Goal: Information Seeking & Learning: Find specific fact

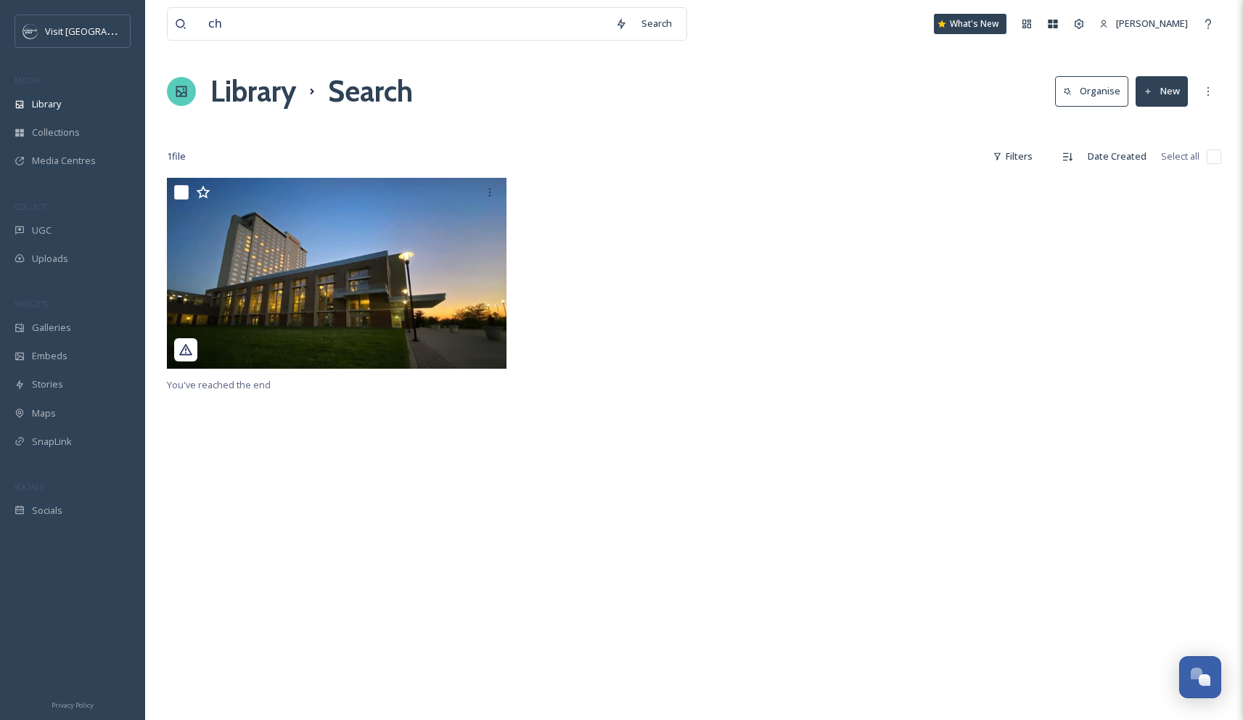
type input "c"
type input "kc current"
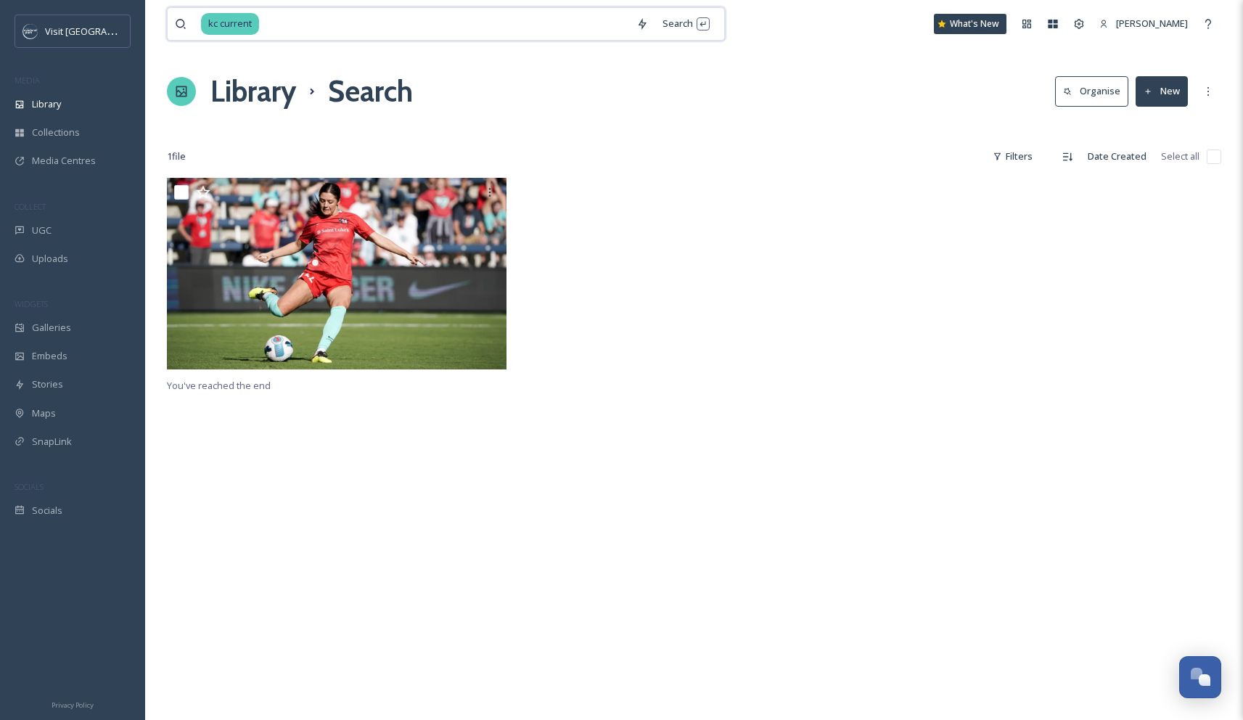
click at [295, 23] on input at bounding box center [445, 24] width 369 height 32
type input "k"
type input "[GEOGRAPHIC_DATA]"
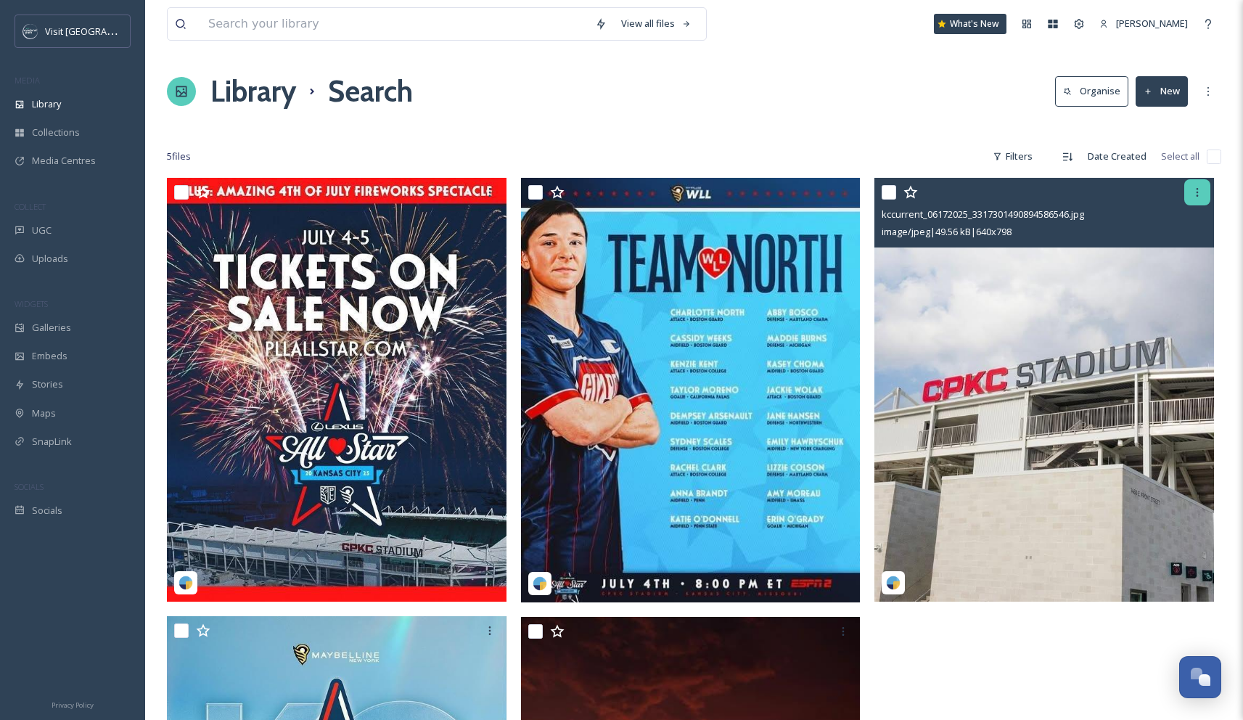
click at [1194, 189] on icon at bounding box center [1197, 192] width 12 height 12
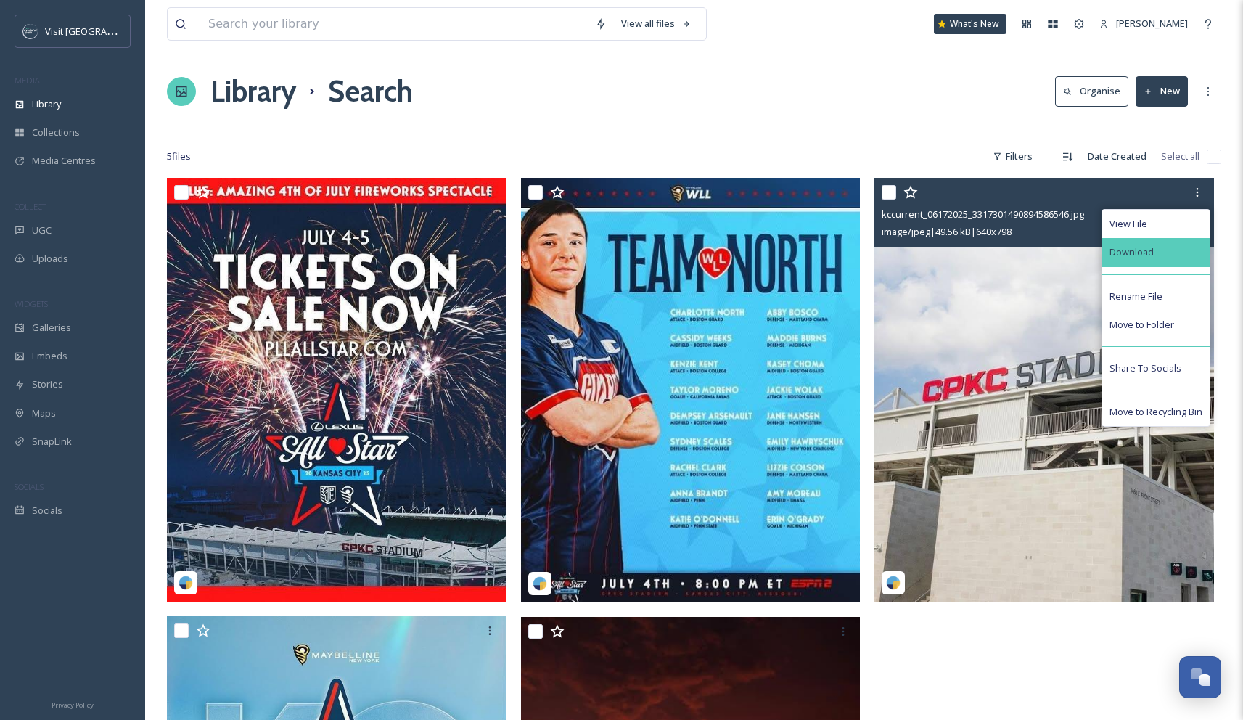
click at [1156, 243] on div "Download" at bounding box center [1155, 252] width 107 height 28
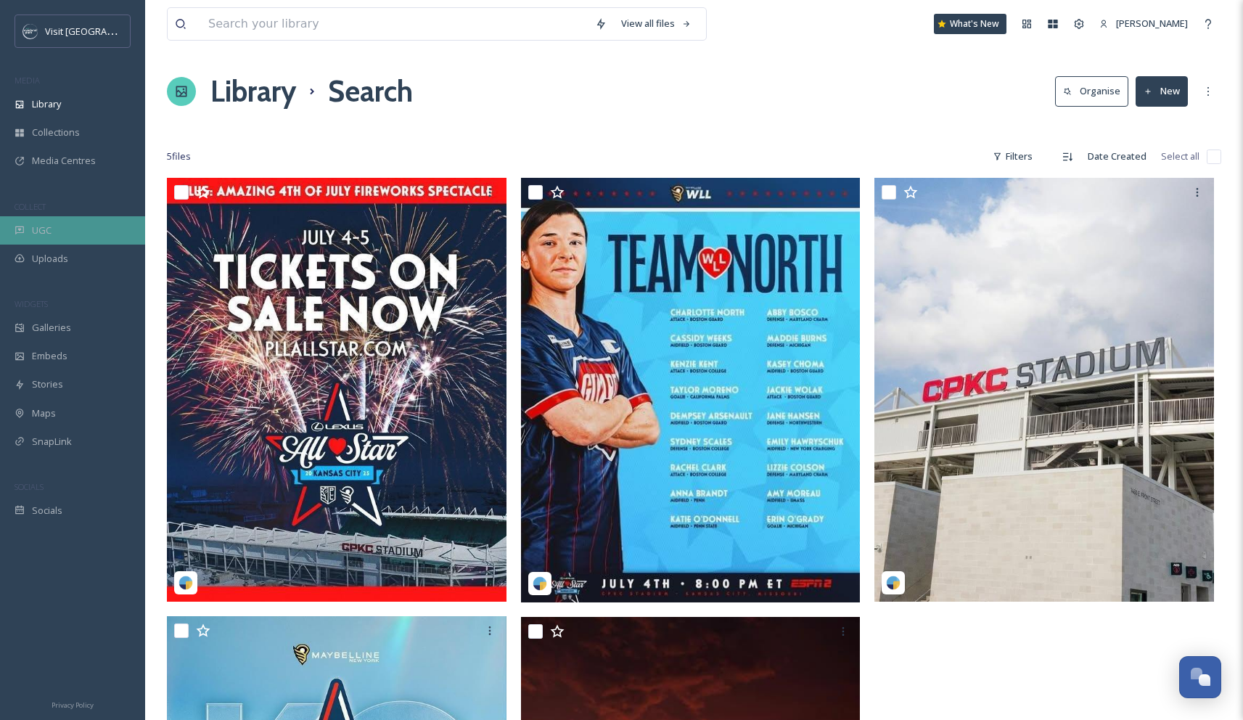
click at [57, 232] on div "UGC" at bounding box center [72, 230] width 145 height 28
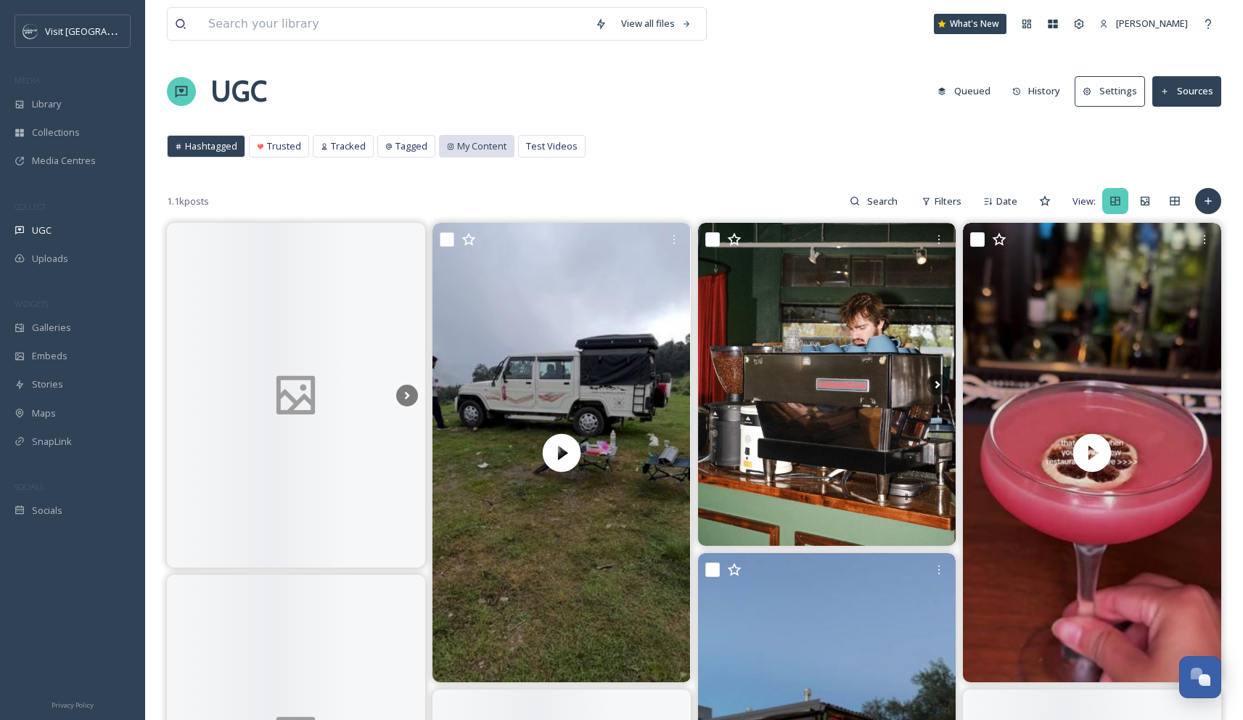
click at [475, 144] on span "My Content" at bounding box center [481, 146] width 49 height 14
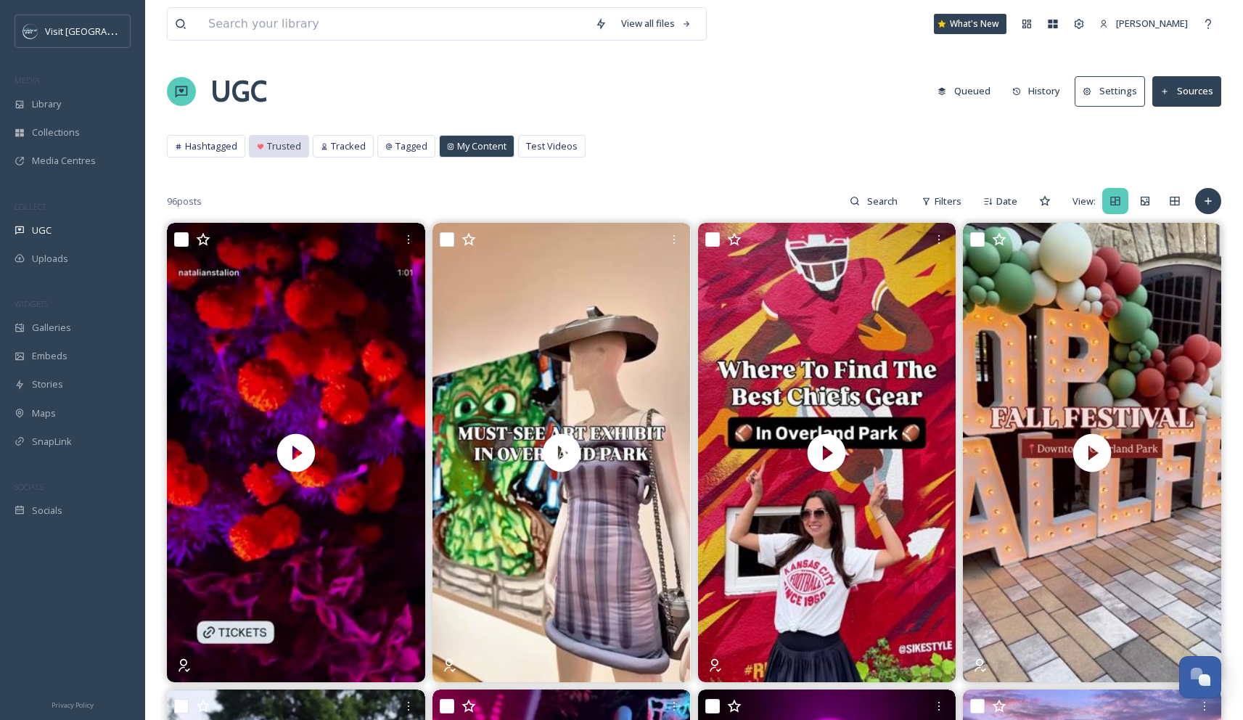
click at [260, 149] on icon at bounding box center [260, 146] width 7 height 7
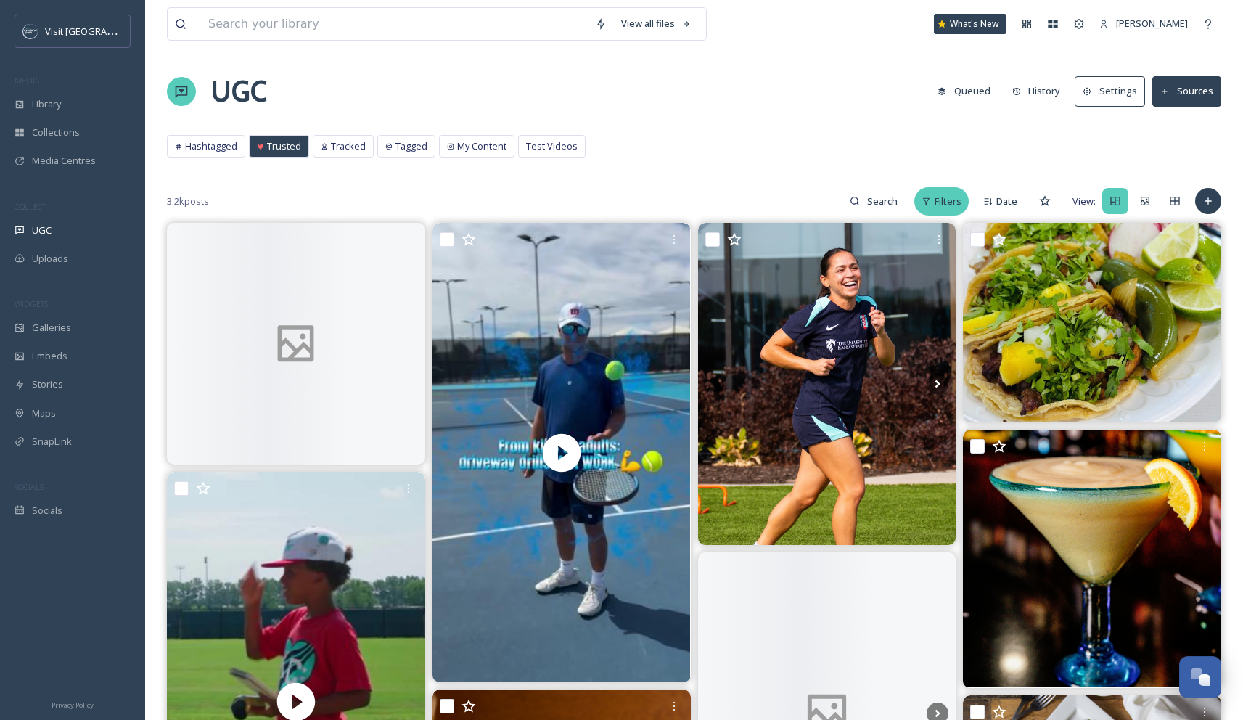
click at [933, 205] on div "Filters" at bounding box center [941, 201] width 54 height 28
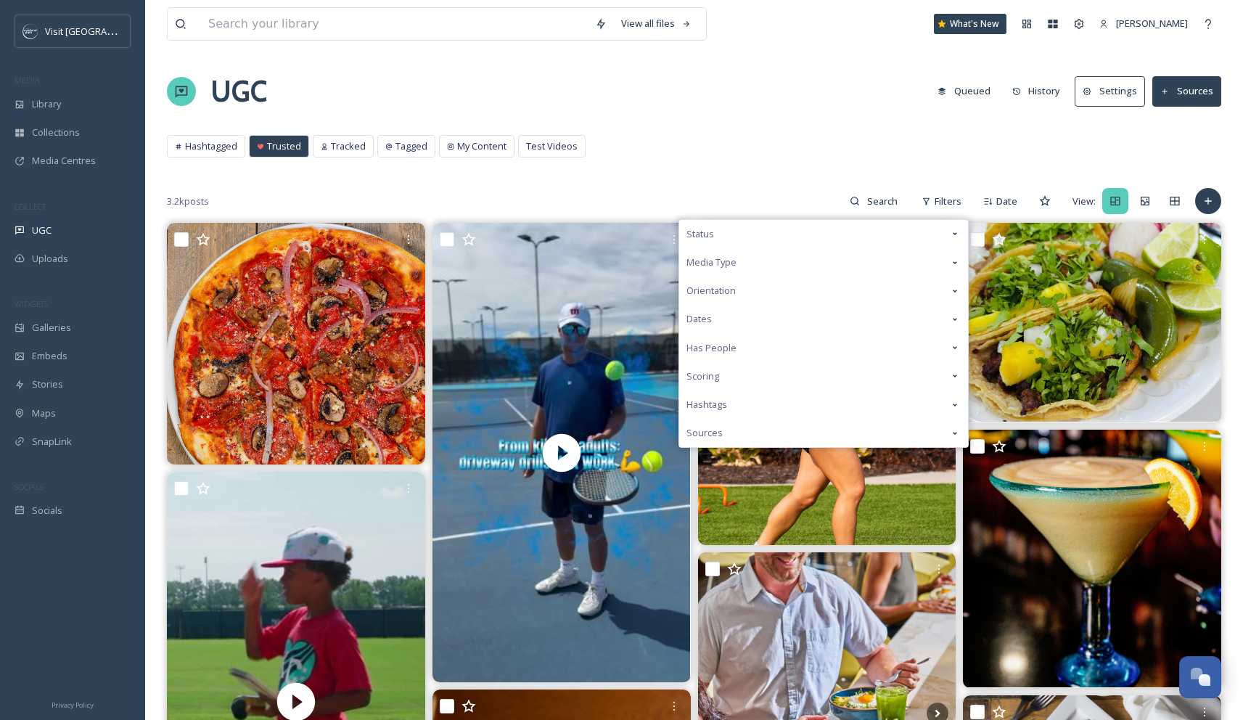
click at [858, 399] on div "Hashtags" at bounding box center [823, 404] width 289 height 28
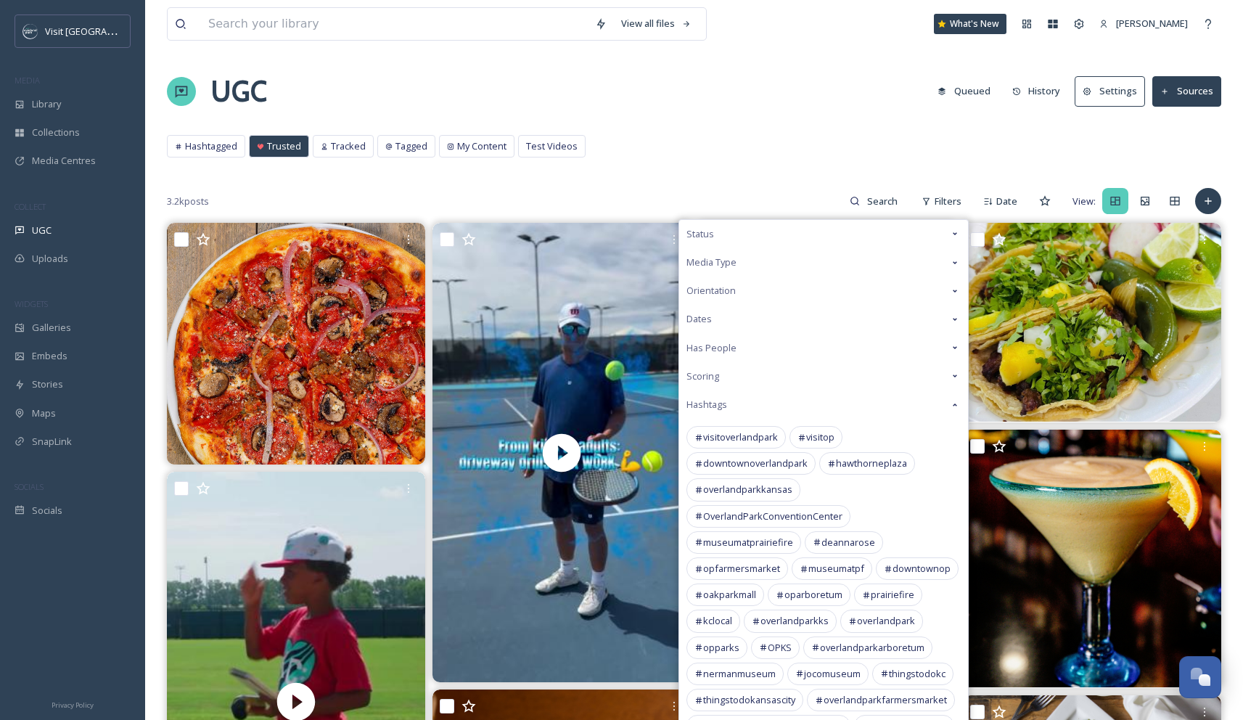
click at [858, 399] on div "Hashtags" at bounding box center [823, 404] width 289 height 28
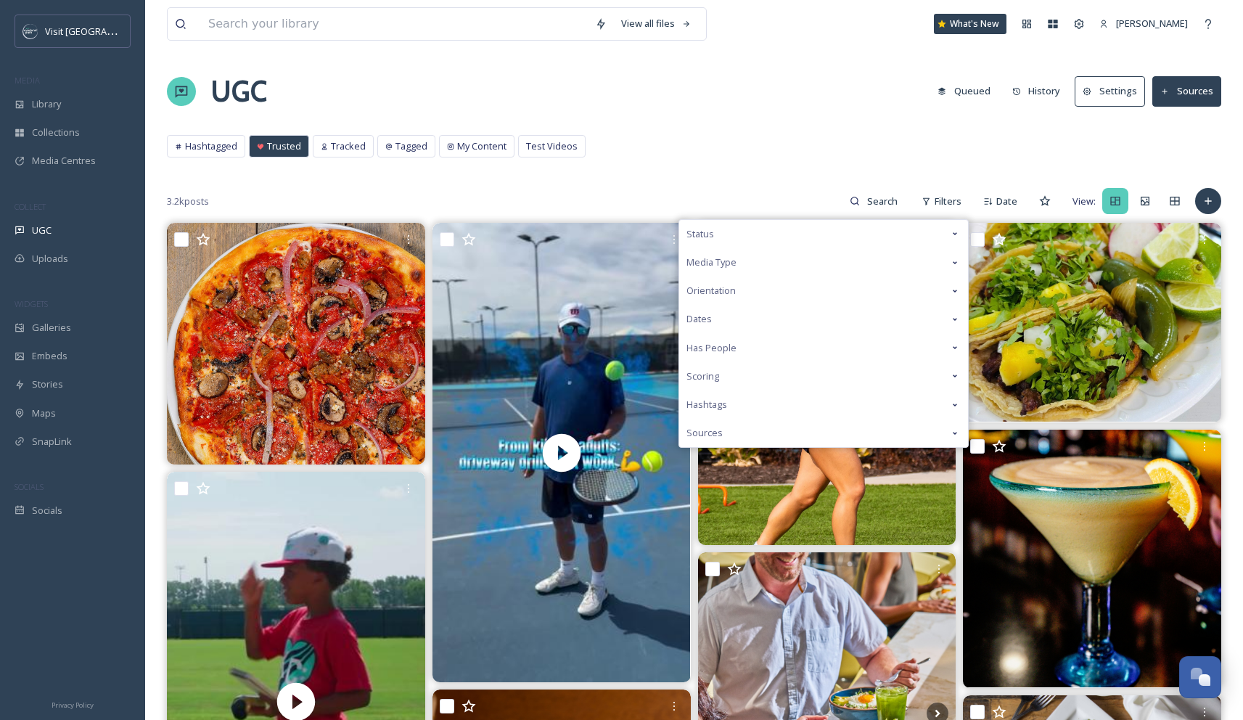
click at [822, 234] on div "Status" at bounding box center [823, 234] width 289 height 28
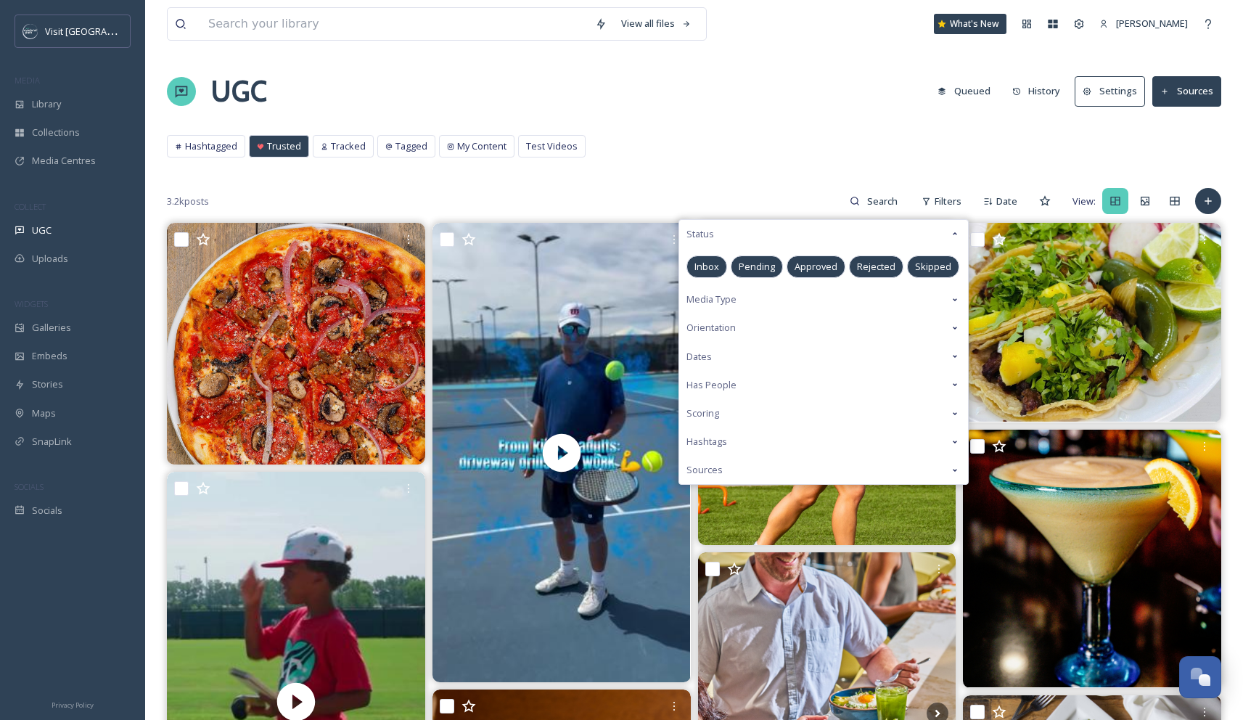
click at [823, 271] on span "Approved" at bounding box center [816, 267] width 43 height 14
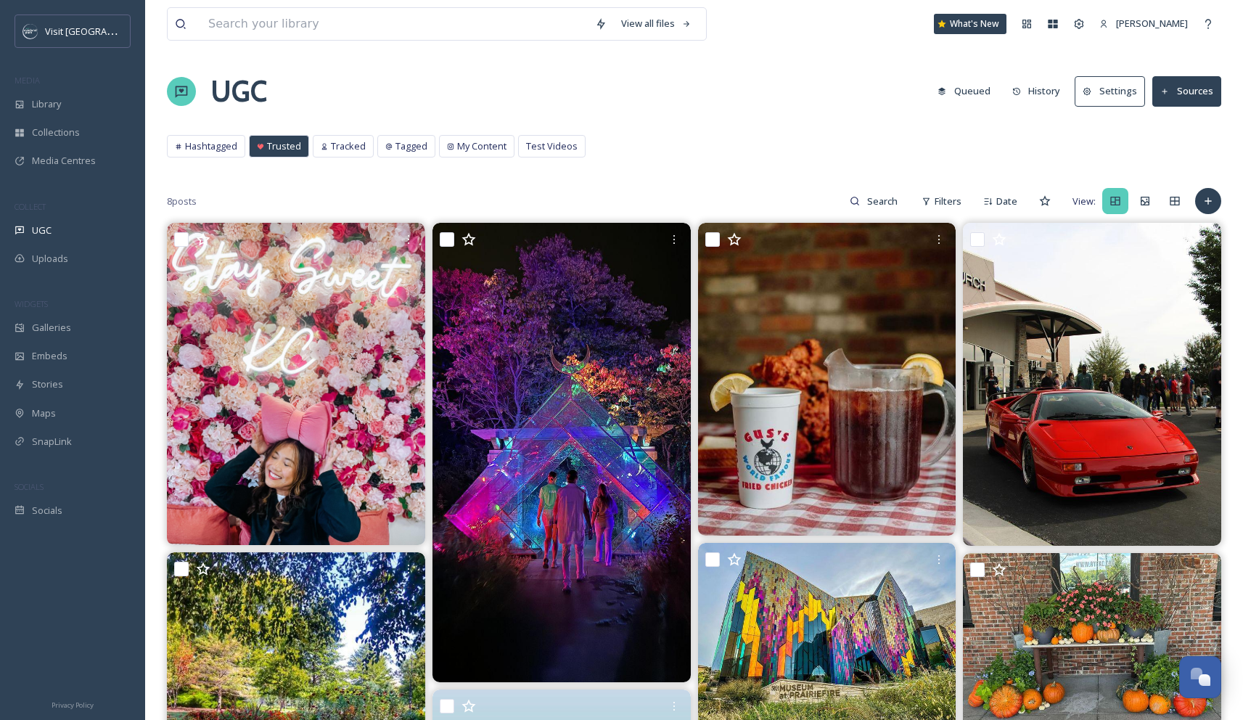
click at [798, 113] on div "View all files What's New [PERSON_NAME] UGC Queued History Settings Sources Has…" at bounding box center [694, 583] width 1098 height 1166
click at [366, 42] on div "View all files What's New [PERSON_NAME]" at bounding box center [694, 24] width 1054 height 48
click at [352, 12] on input at bounding box center [394, 24] width 387 height 32
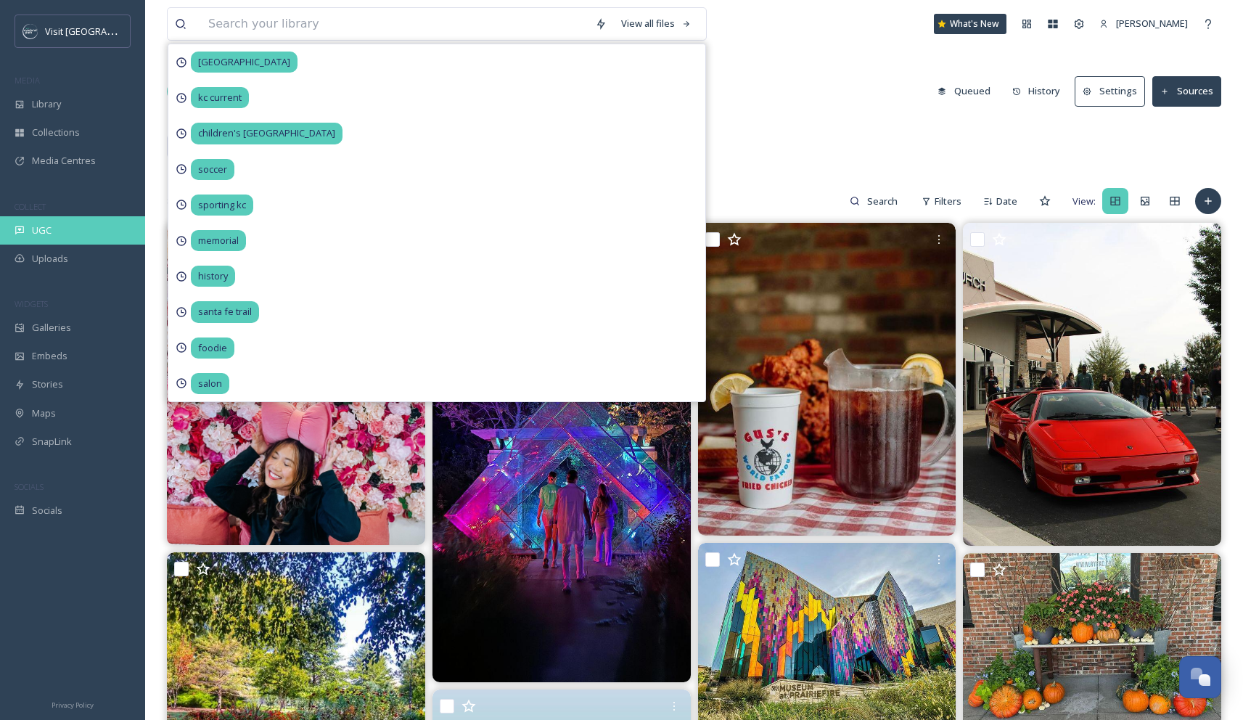
click at [79, 231] on div "UGC" at bounding box center [72, 230] width 145 height 28
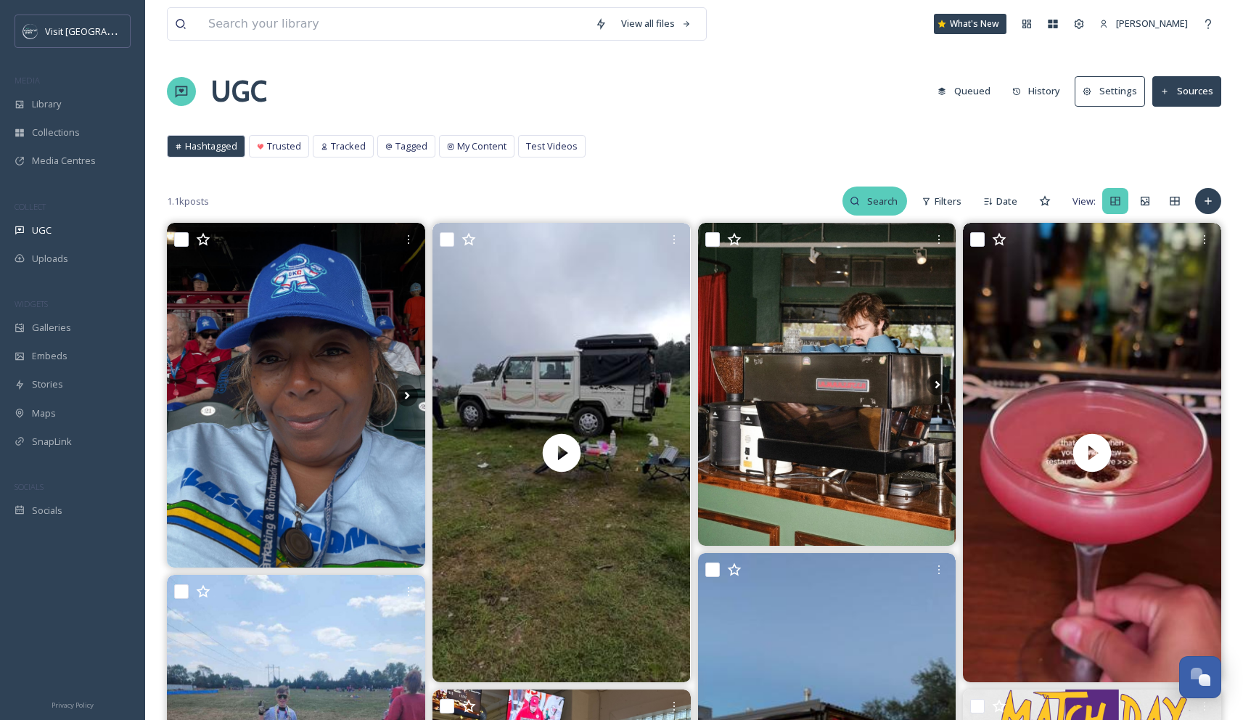
click at [895, 205] on input at bounding box center [883, 200] width 47 height 29
type input "kc current"
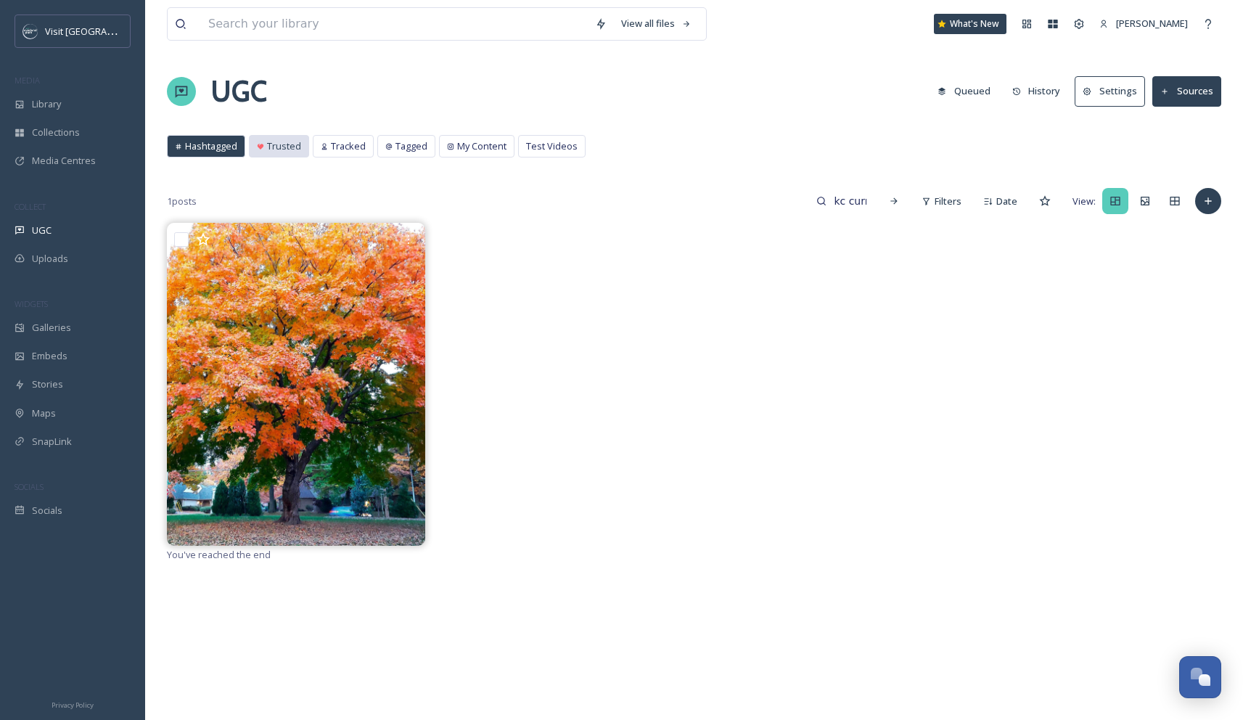
click at [289, 146] on span "Trusted" at bounding box center [284, 146] width 34 height 14
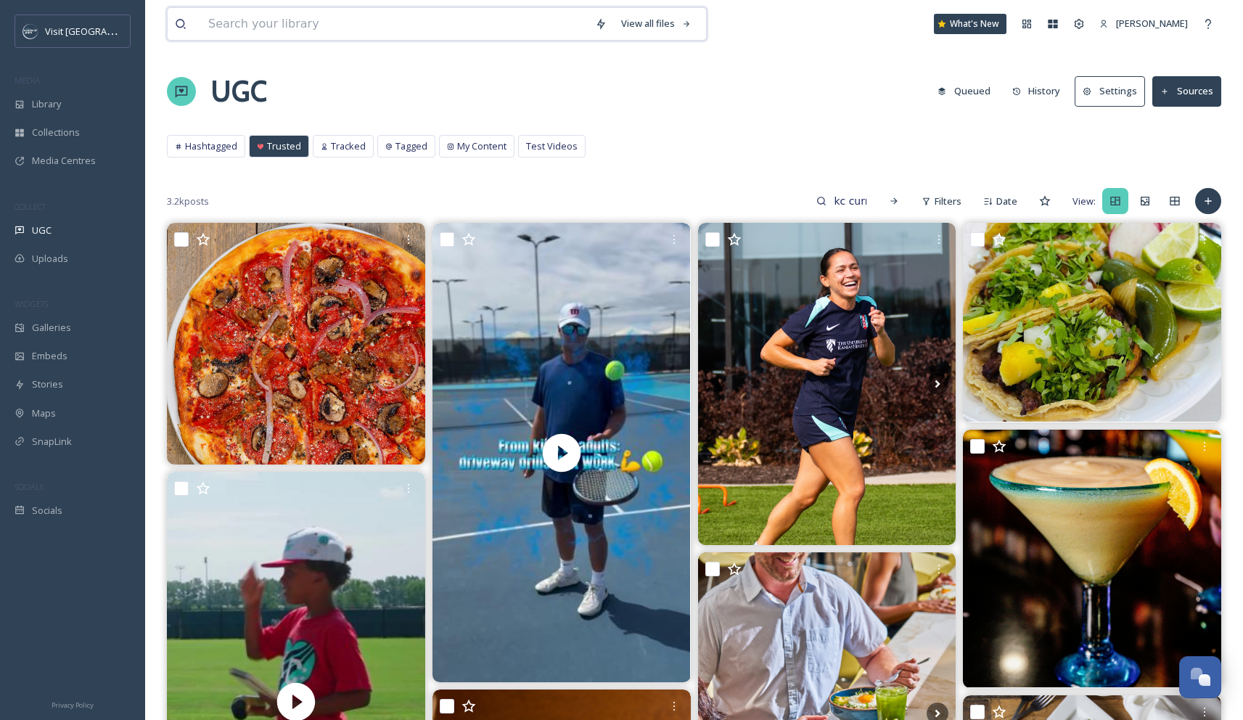
click at [413, 30] on input at bounding box center [394, 24] width 387 height 32
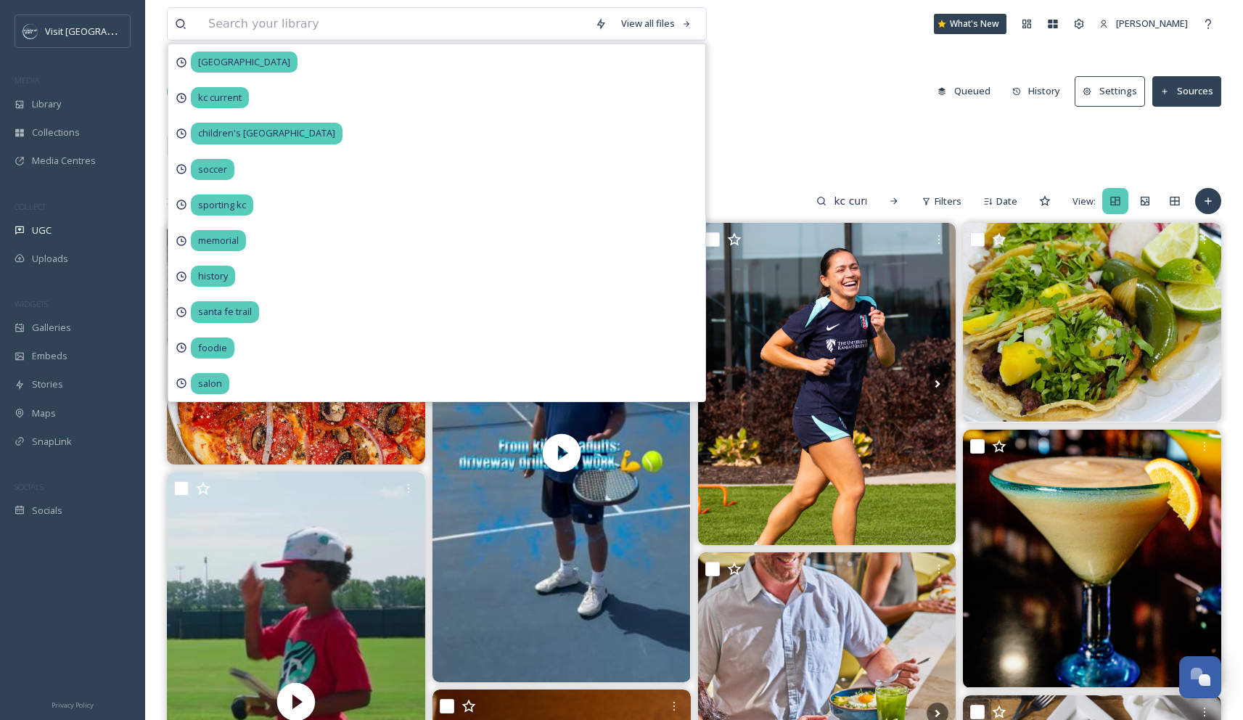
click at [763, 82] on div "UGC Queued History Settings Sources" at bounding box center [694, 92] width 1054 height 44
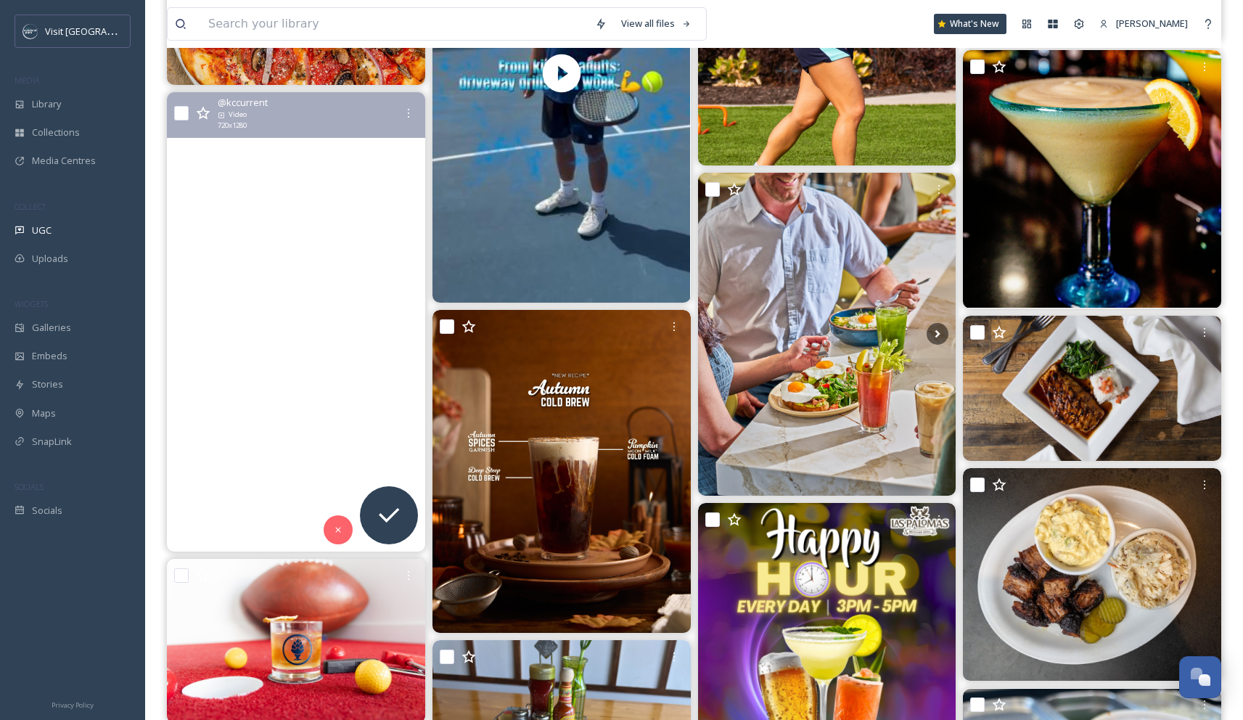
scroll to position [366, 0]
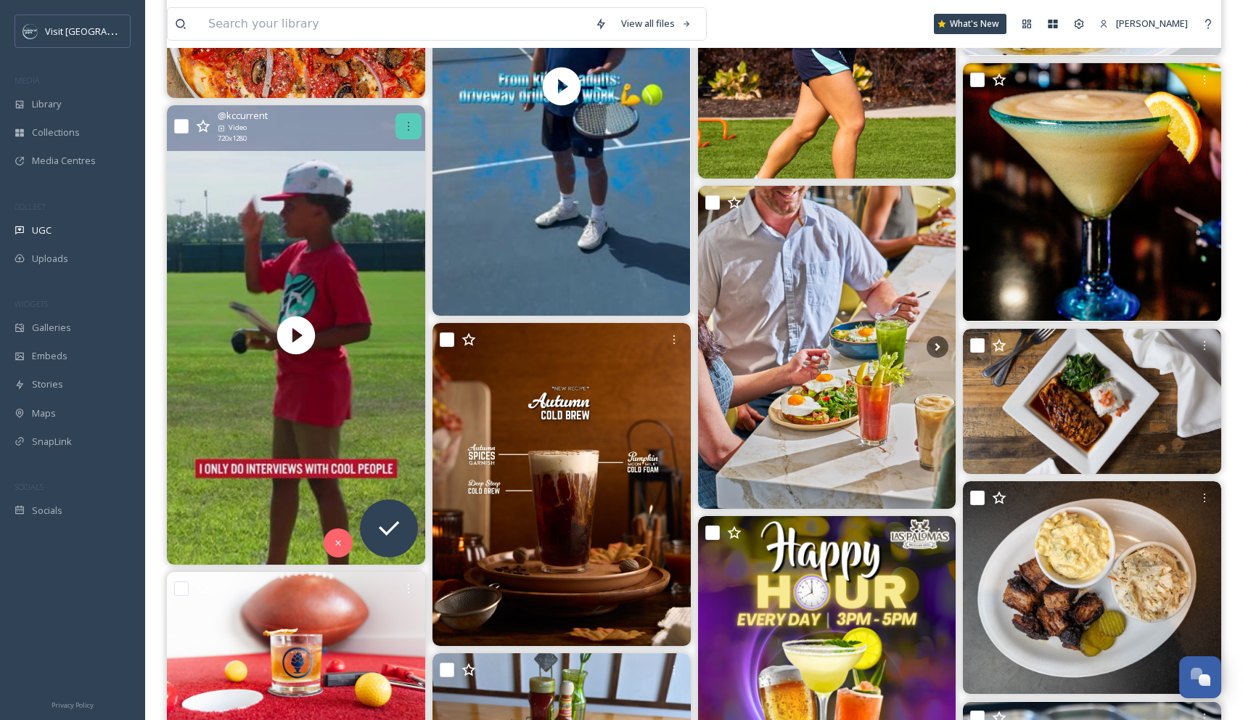
click at [410, 131] on icon at bounding box center [409, 126] width 12 height 12
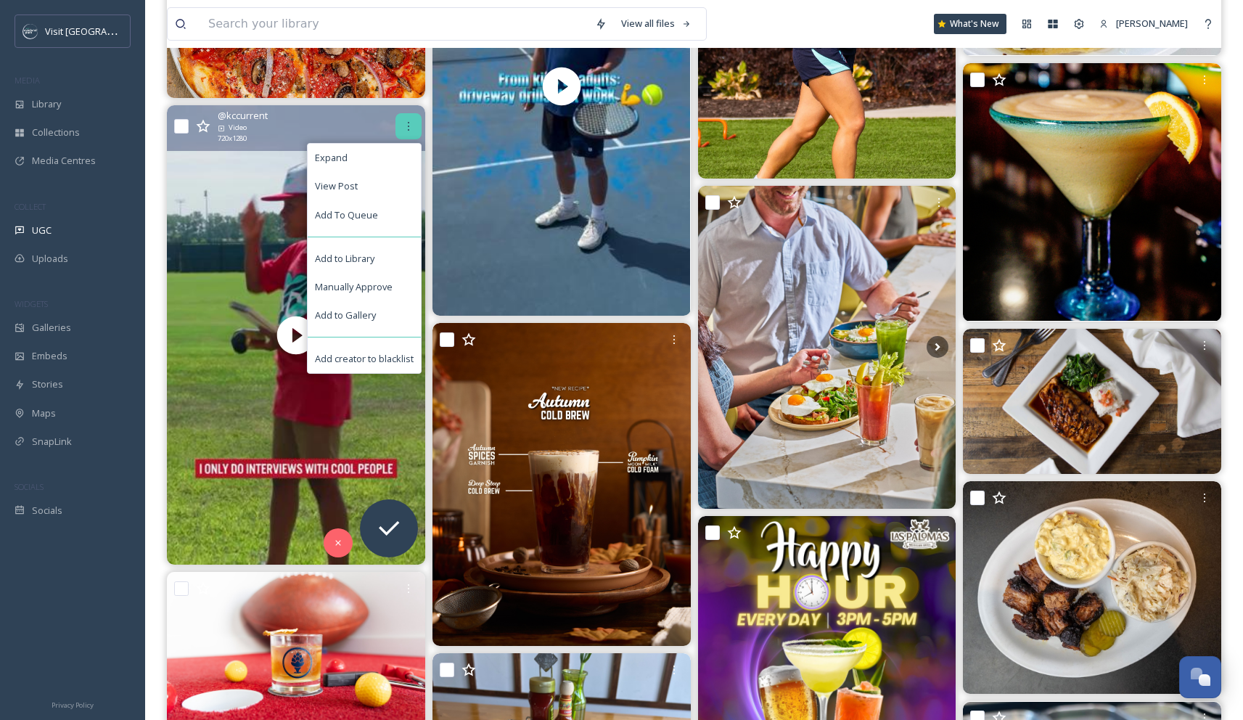
click at [414, 118] on div at bounding box center [408, 126] width 26 height 26
click at [325, 165] on div "Expand" at bounding box center [364, 158] width 113 height 28
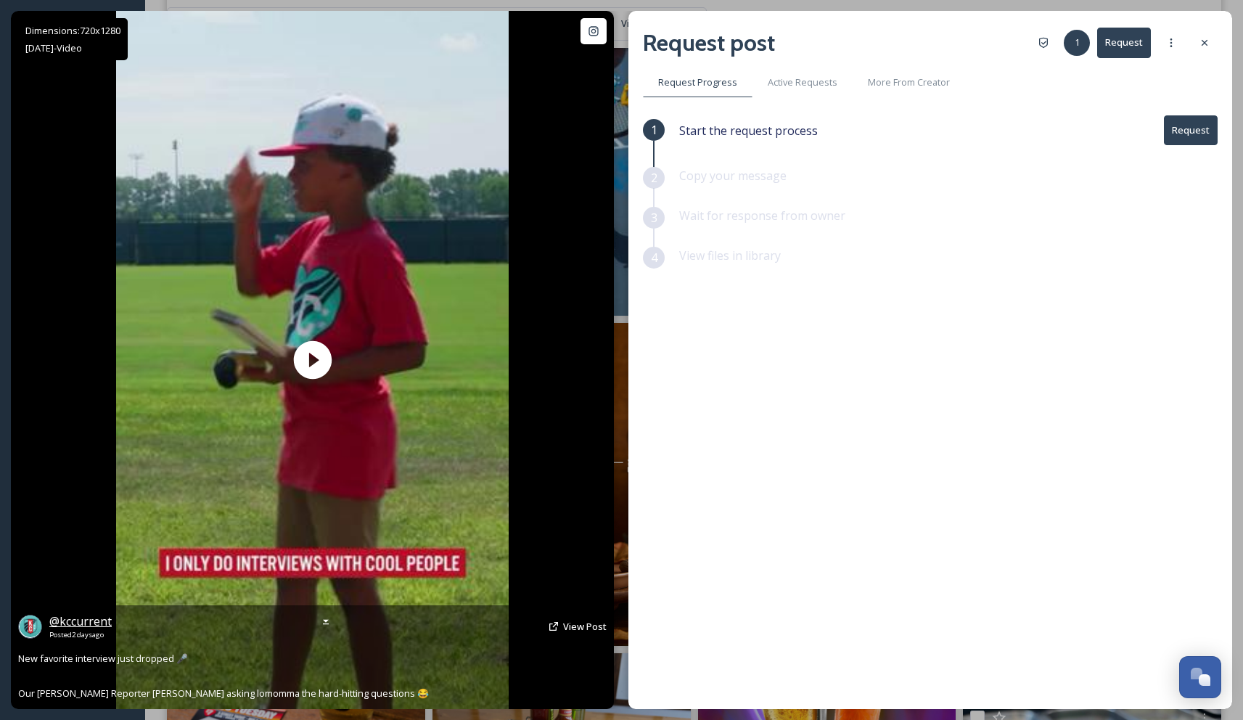
click at [78, 620] on span "@ kccurrent" at bounding box center [80, 621] width 62 height 16
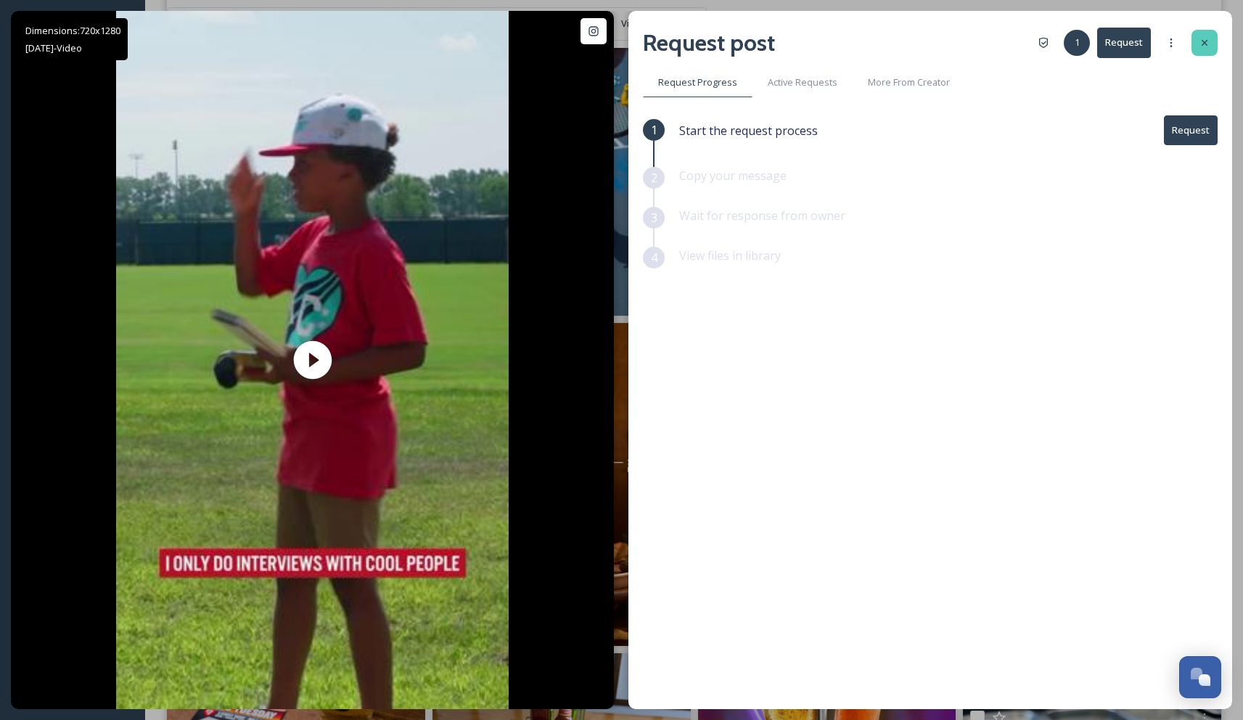
click at [1198, 44] on div at bounding box center [1204, 43] width 26 height 26
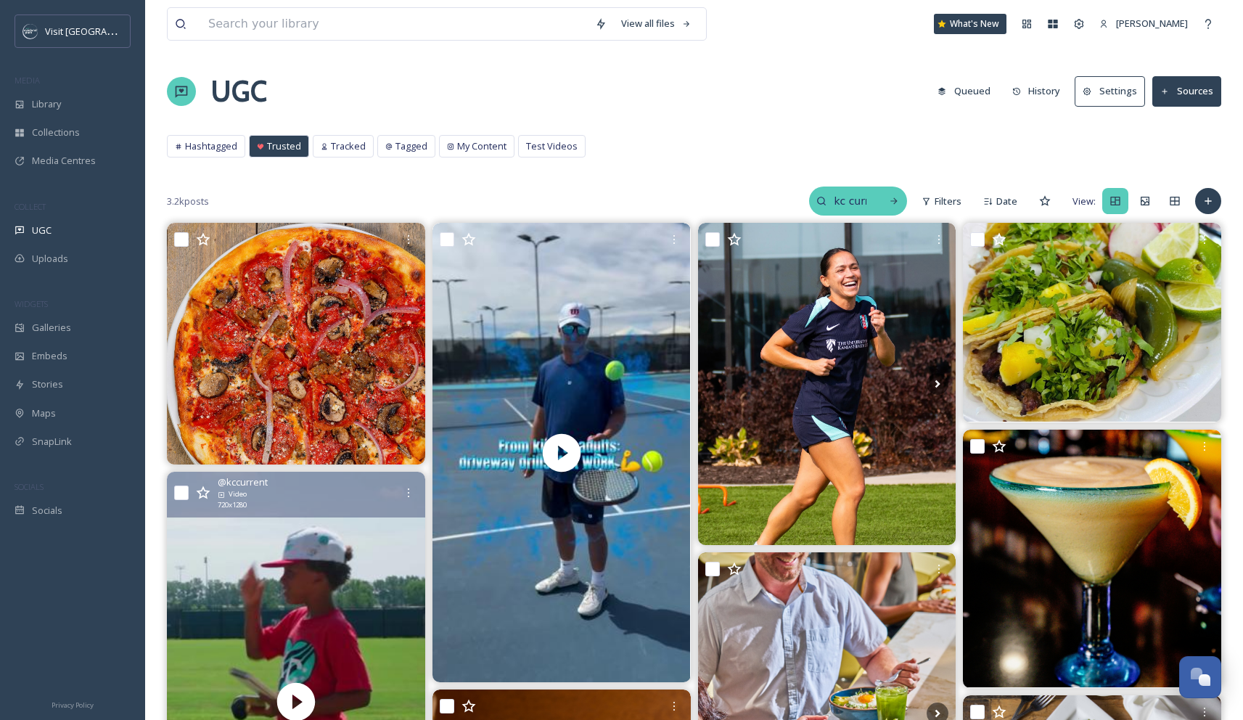
click at [872, 204] on input "kc current" at bounding box center [849, 200] width 47 height 29
drag, startPoint x: 861, startPoint y: 197, endPoint x: 758, endPoint y: 196, distance: 103.0
click at [758, 196] on div "kc current" at bounding box center [827, 200] width 160 height 29
click at [859, 201] on icon at bounding box center [855, 201] width 10 height 10
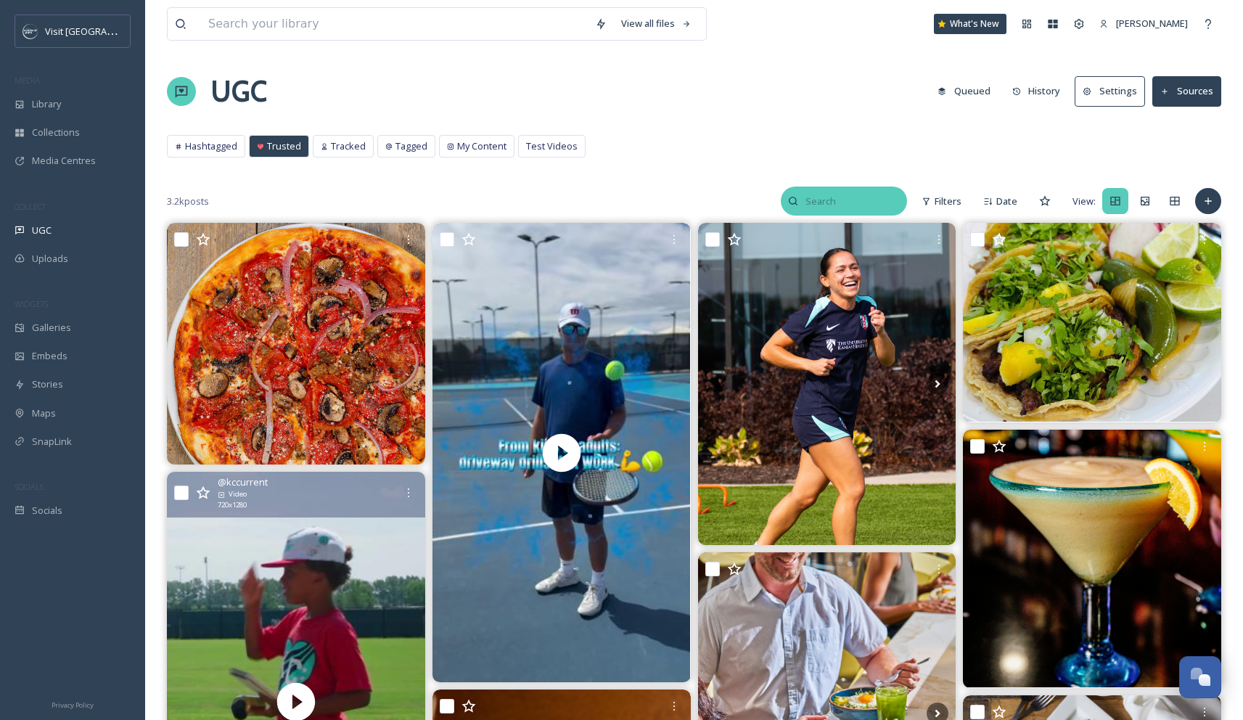
click at [859, 201] on input at bounding box center [852, 200] width 109 height 29
type input "@kccurrent"
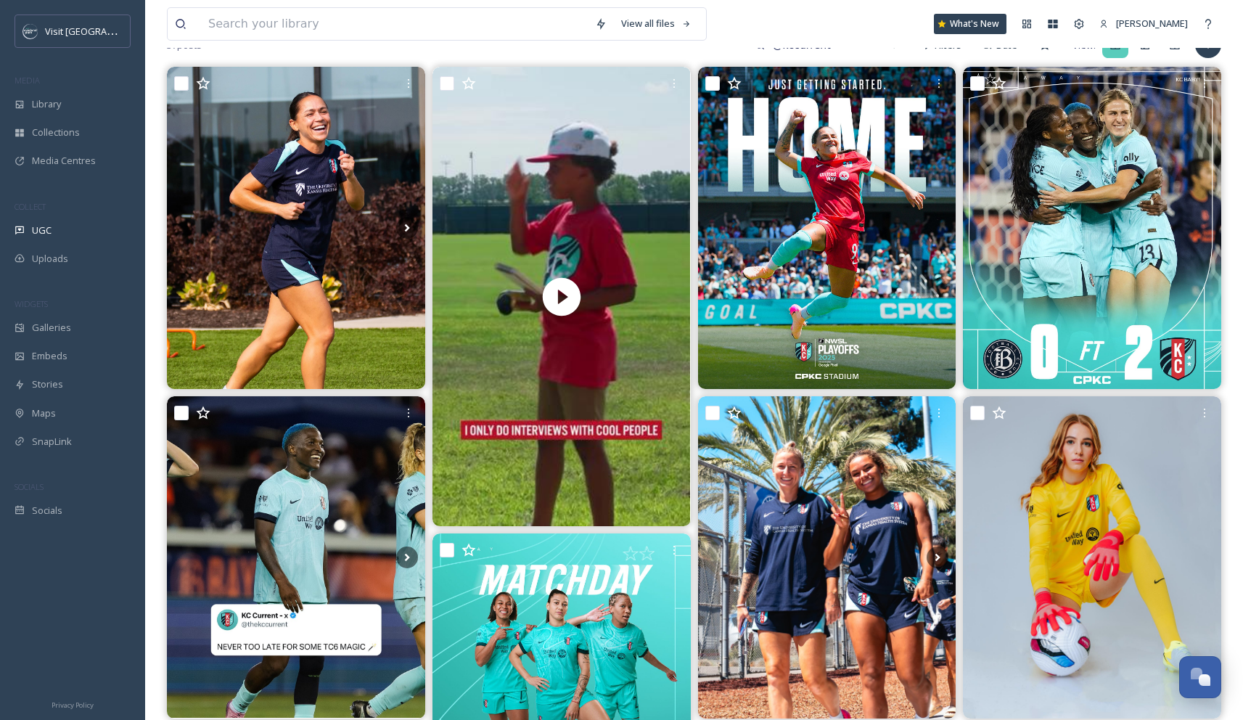
scroll to position [157, 0]
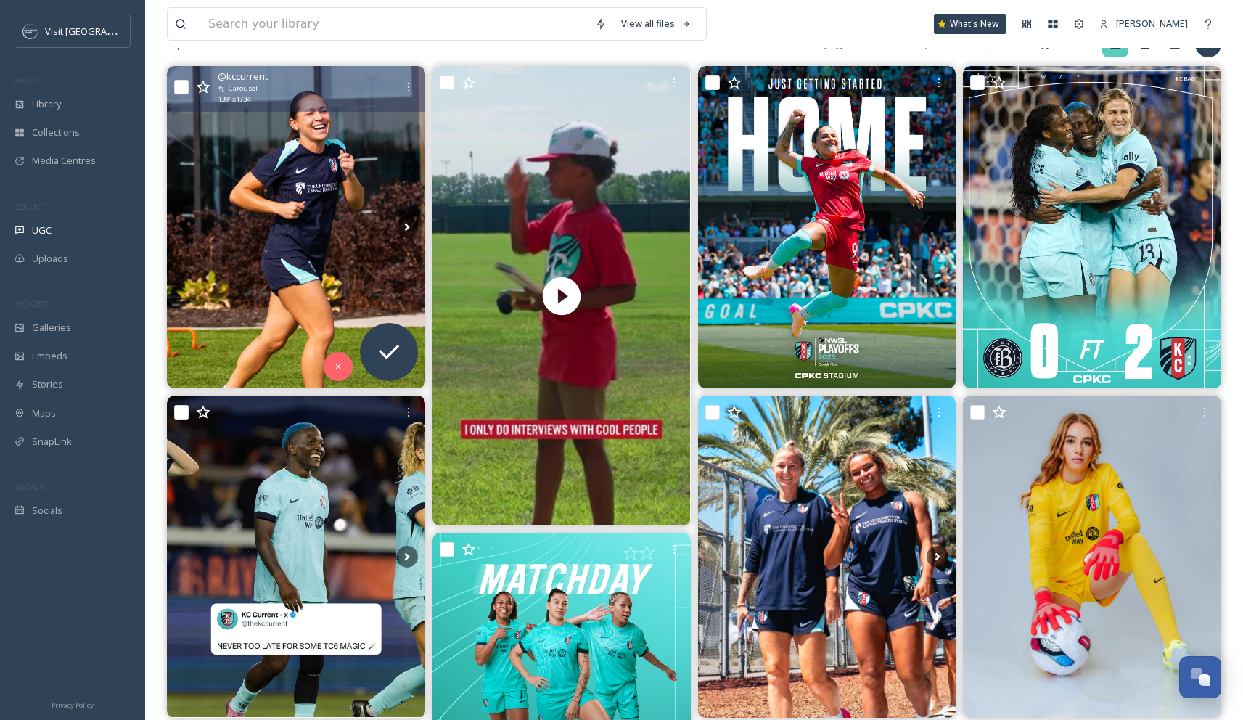
click at [366, 244] on img at bounding box center [296, 226] width 258 height 321
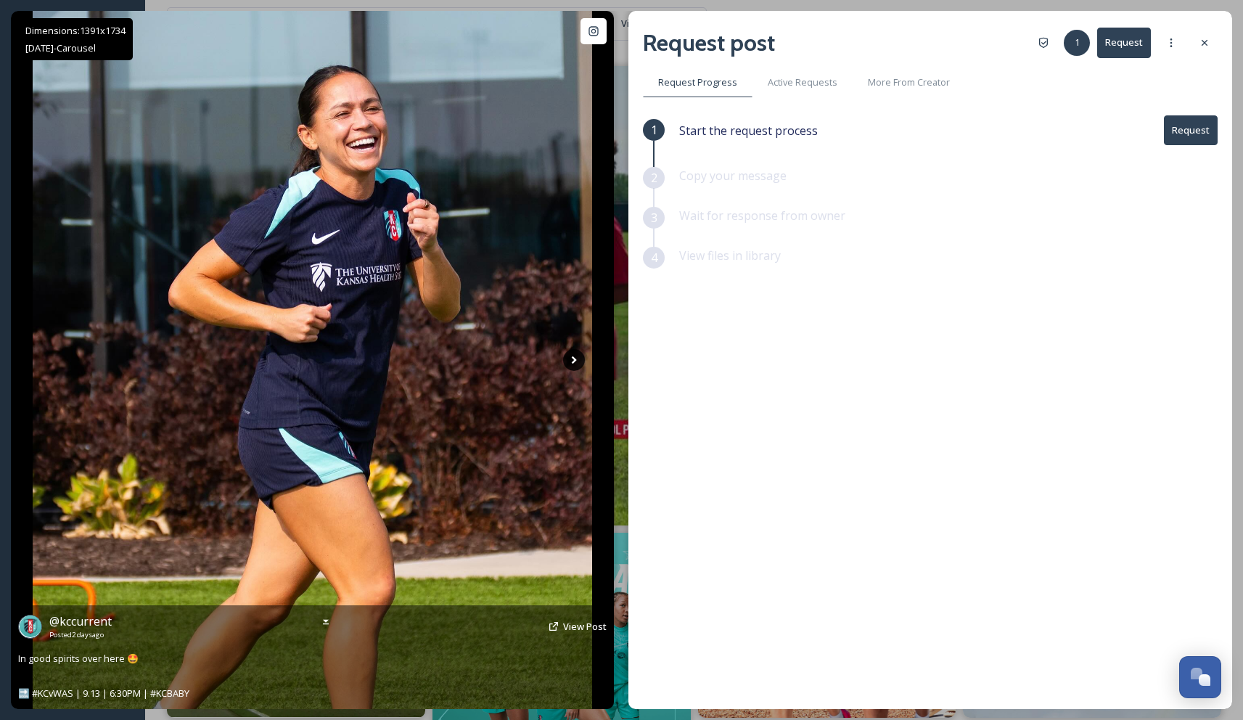
click at [574, 358] on icon at bounding box center [574, 360] width 5 height 8
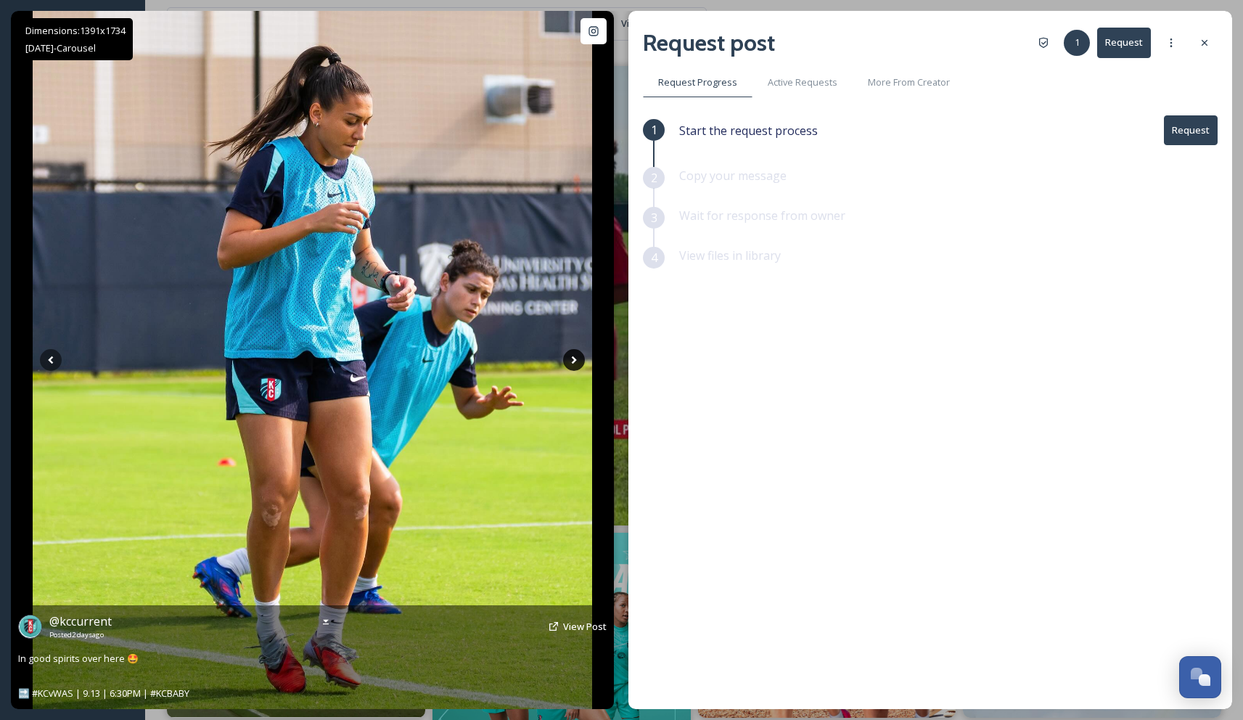
click at [574, 360] on icon at bounding box center [574, 360] width 5 height 8
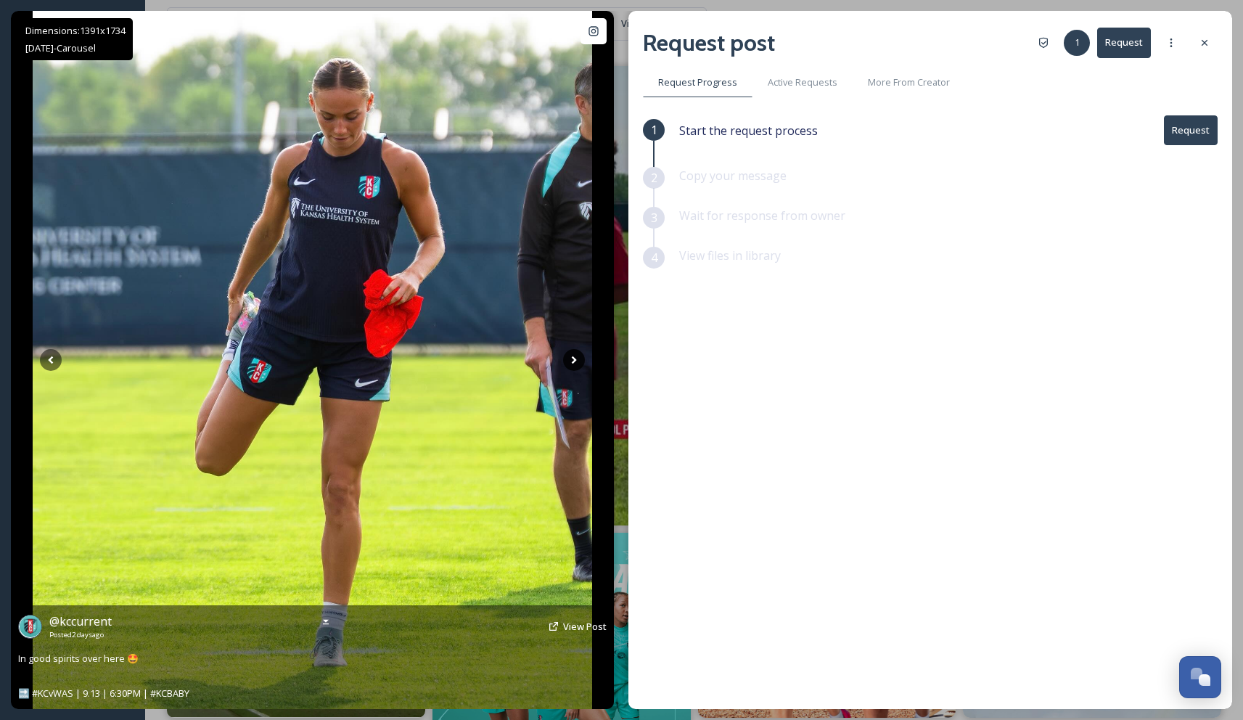
click at [575, 361] on icon at bounding box center [574, 360] width 5 height 8
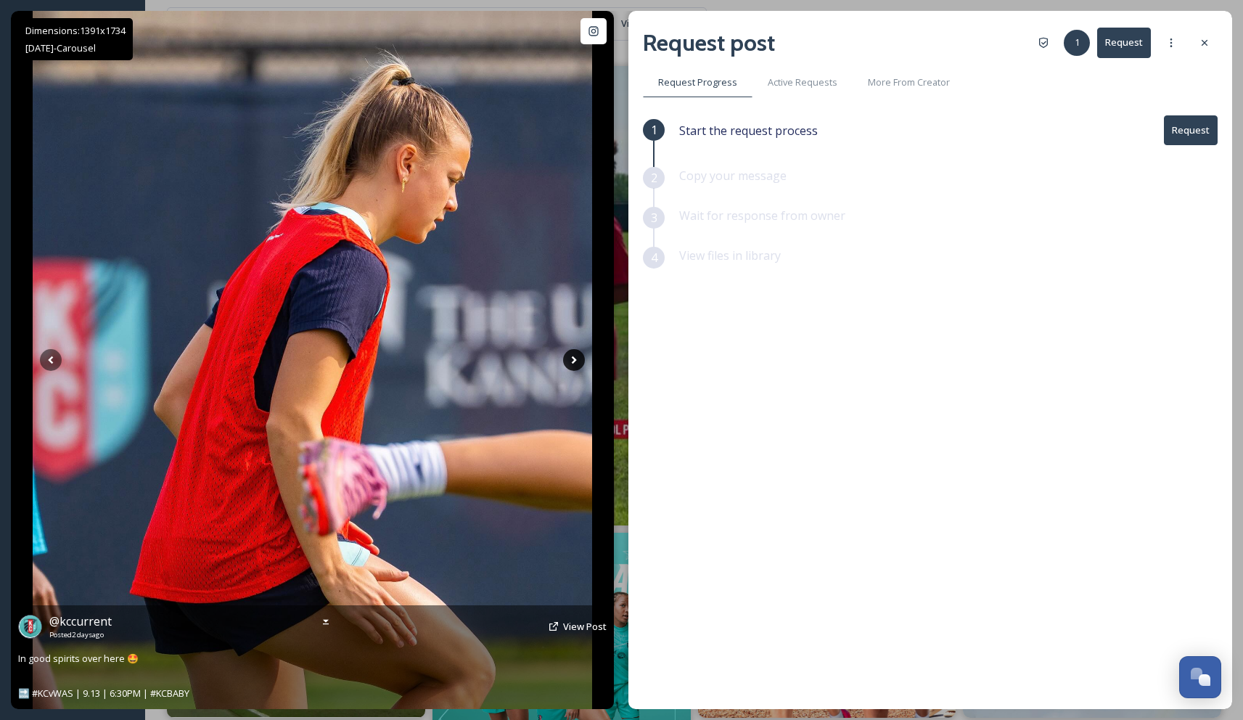
click at [572, 361] on icon at bounding box center [574, 360] width 22 height 22
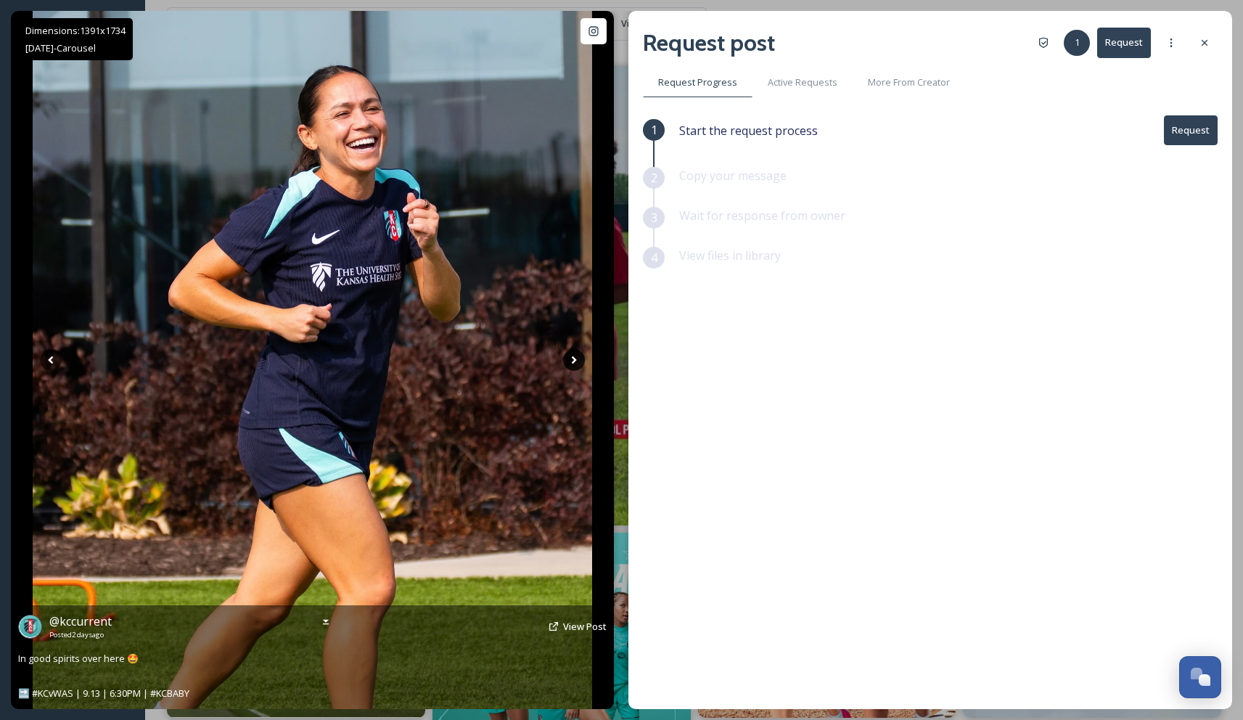
click at [572, 361] on icon at bounding box center [574, 360] width 22 height 22
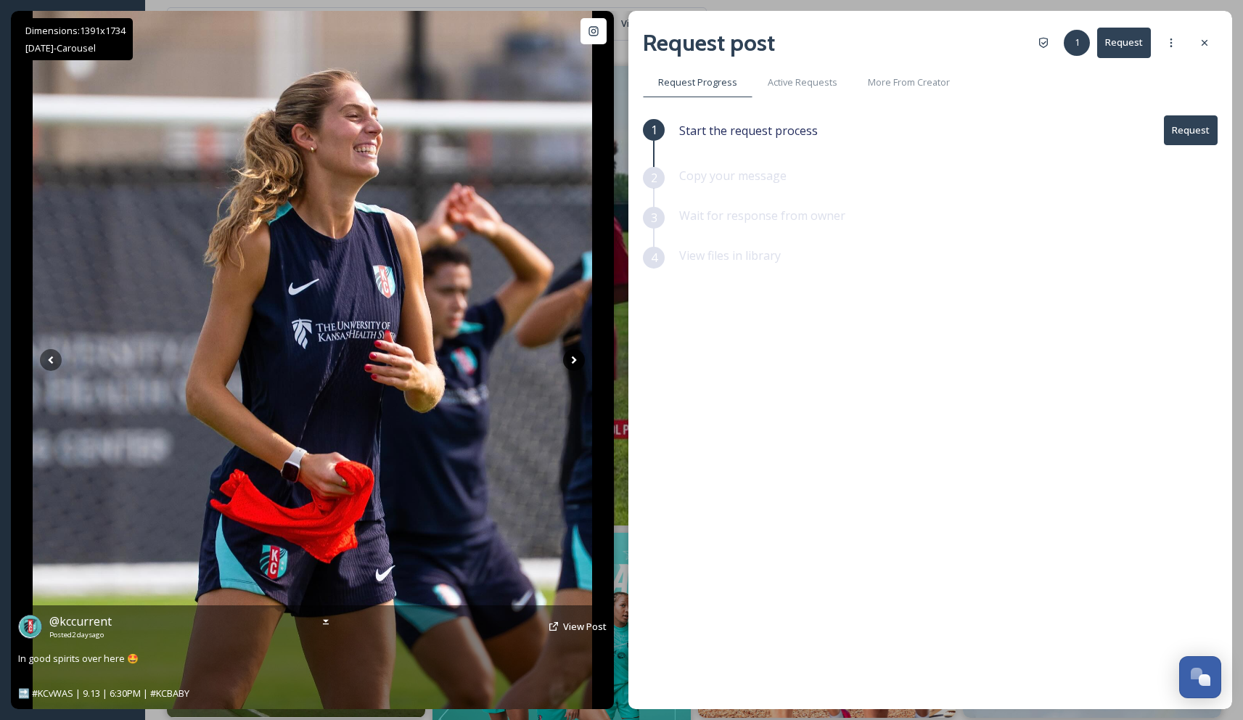
click at [575, 357] on icon at bounding box center [574, 360] width 22 height 22
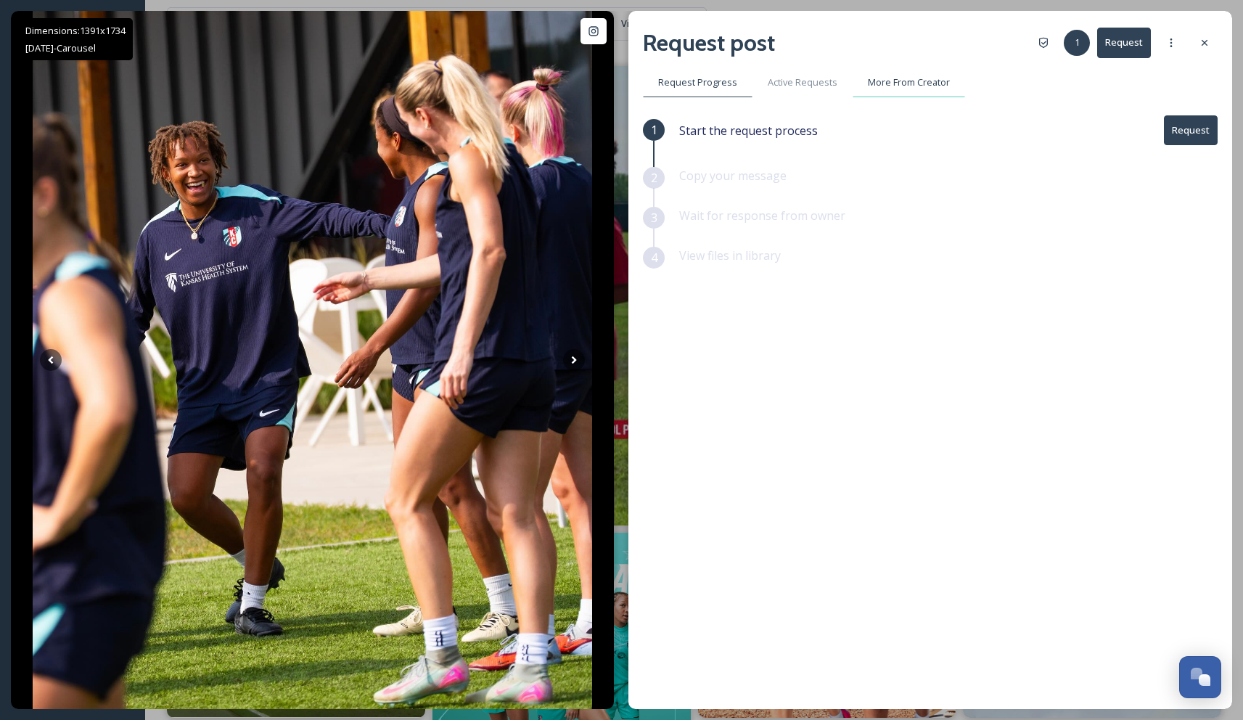
click at [921, 80] on span "More From Creator" at bounding box center [909, 82] width 82 height 14
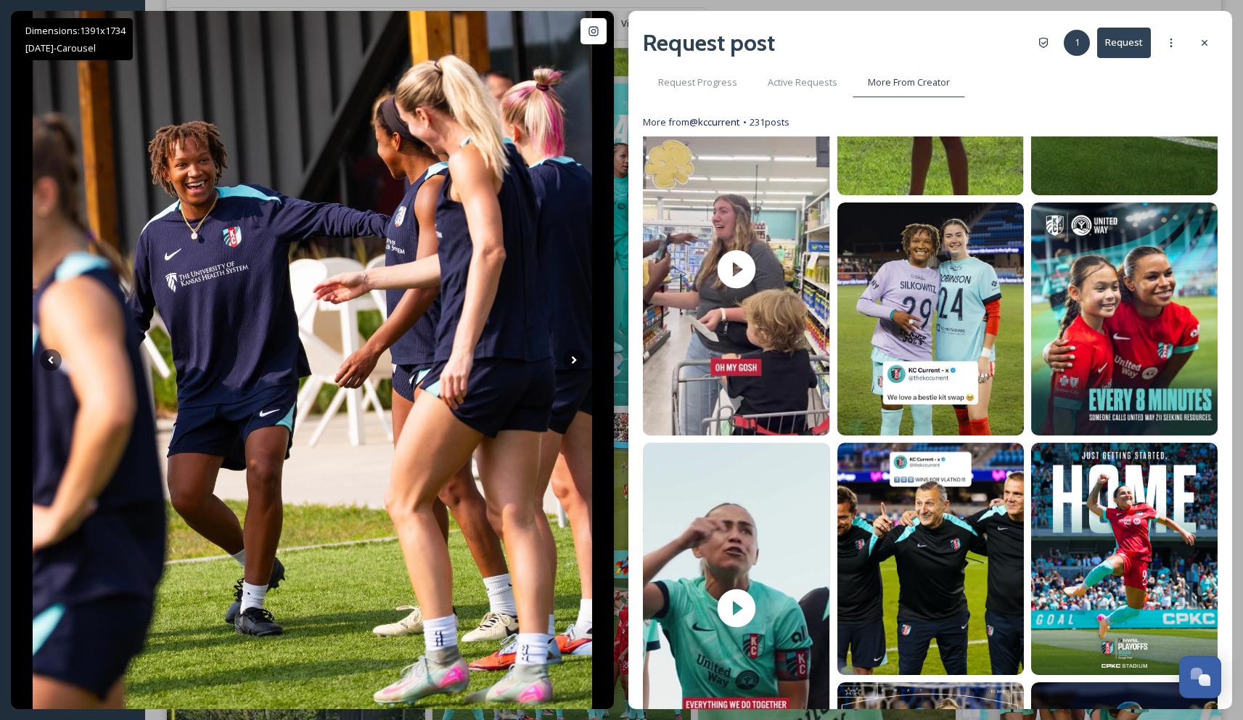
scroll to position [134, 0]
